Goal: Navigation & Orientation: Find specific page/section

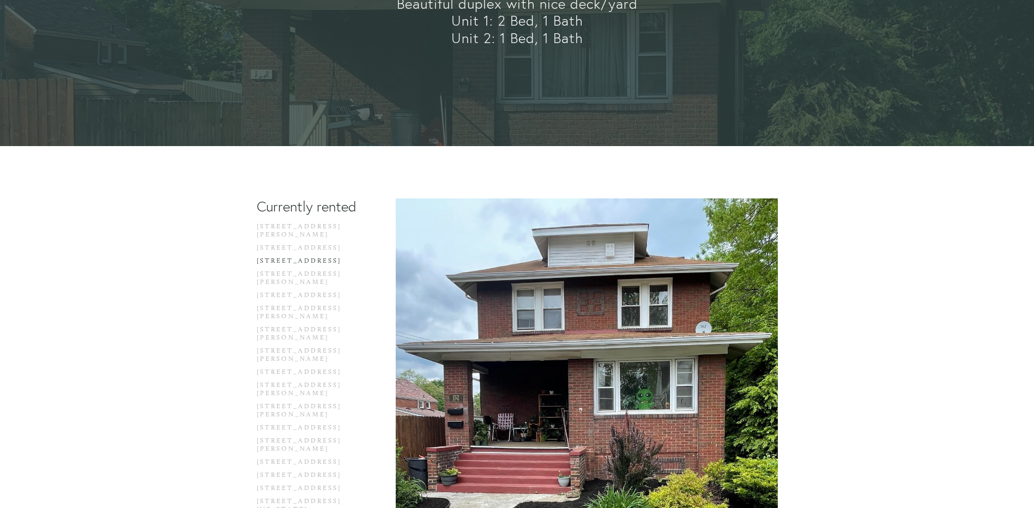
scroll to position [218, 0]
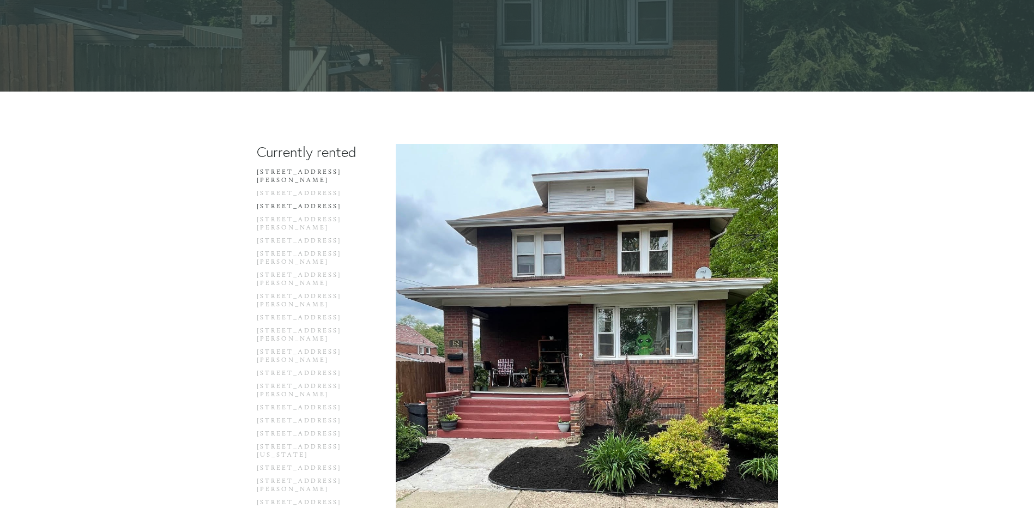
click at [318, 171] on link "[STREET_ADDRESS][PERSON_NAME]" at bounding box center [309, 178] width 104 height 21
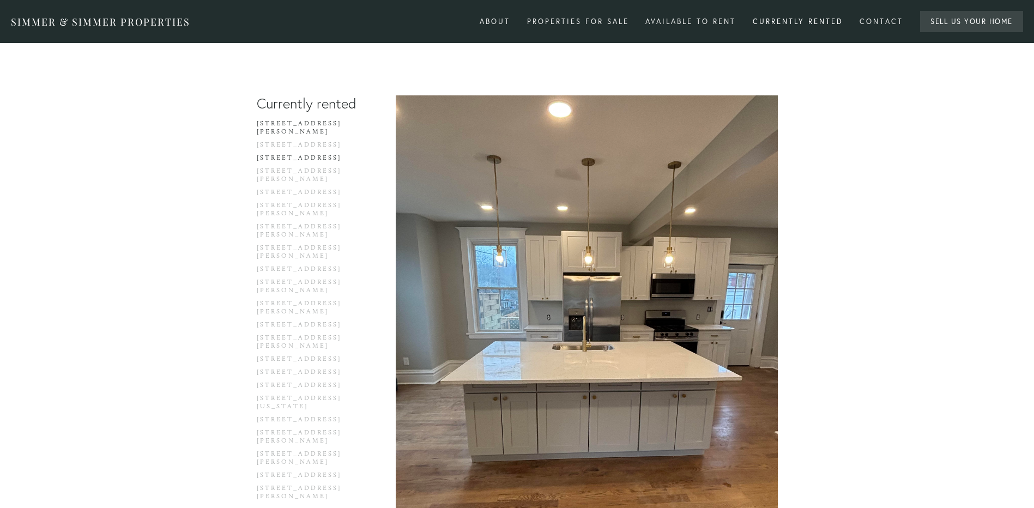
click at [302, 154] on link "[STREET_ADDRESS]" at bounding box center [309, 160] width 104 height 13
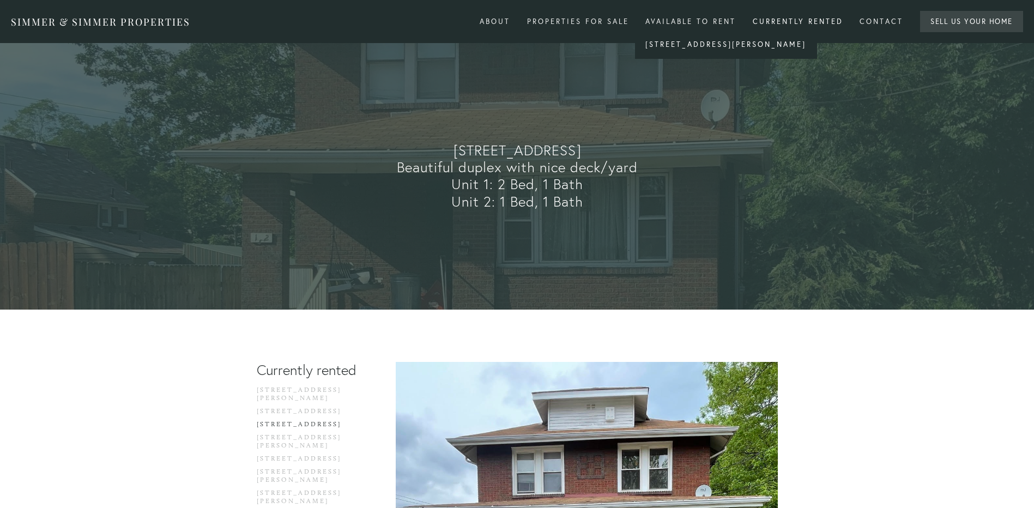
click at [672, 41] on link "[STREET_ADDRESS][PERSON_NAME]" at bounding box center [726, 45] width 182 height 14
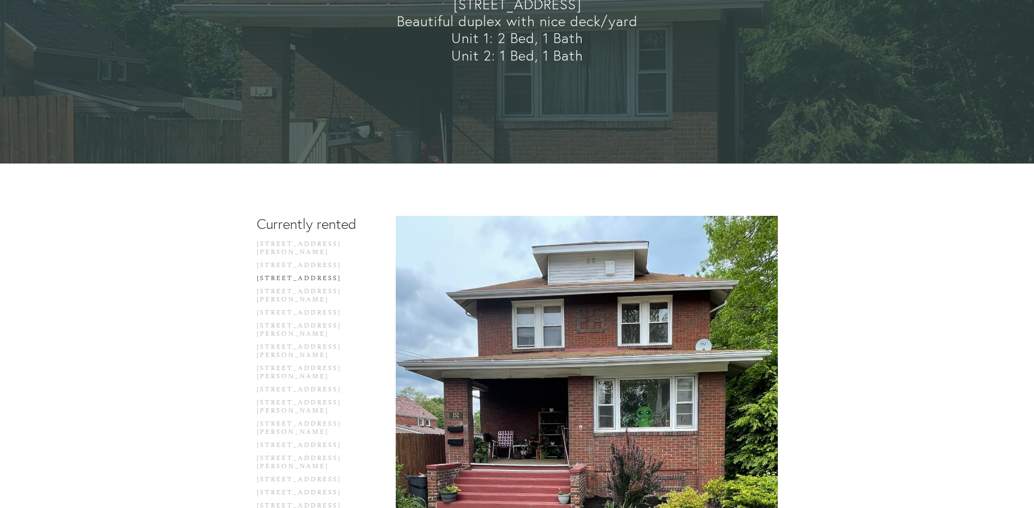
scroll to position [164, 0]
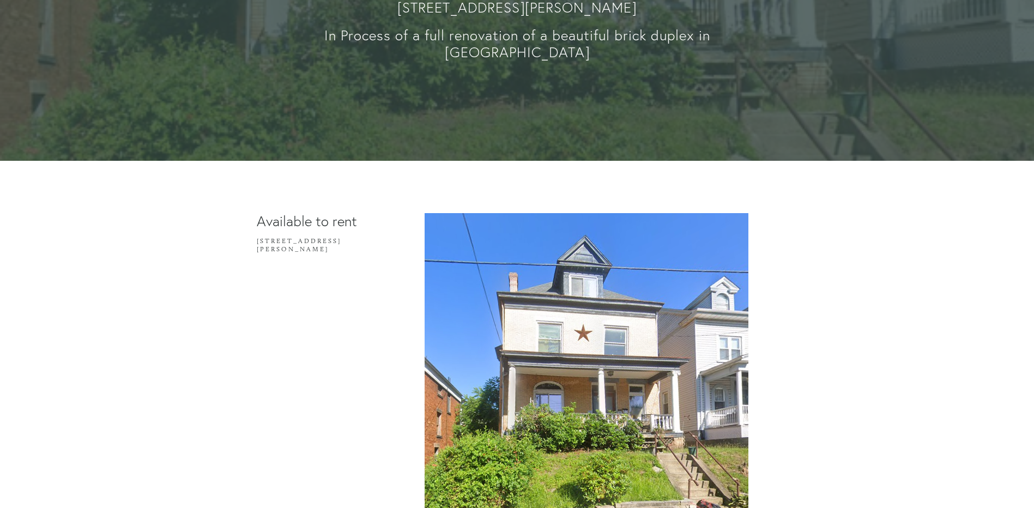
scroll to position [143, 0]
